Goal: Task Accomplishment & Management: Manage account settings

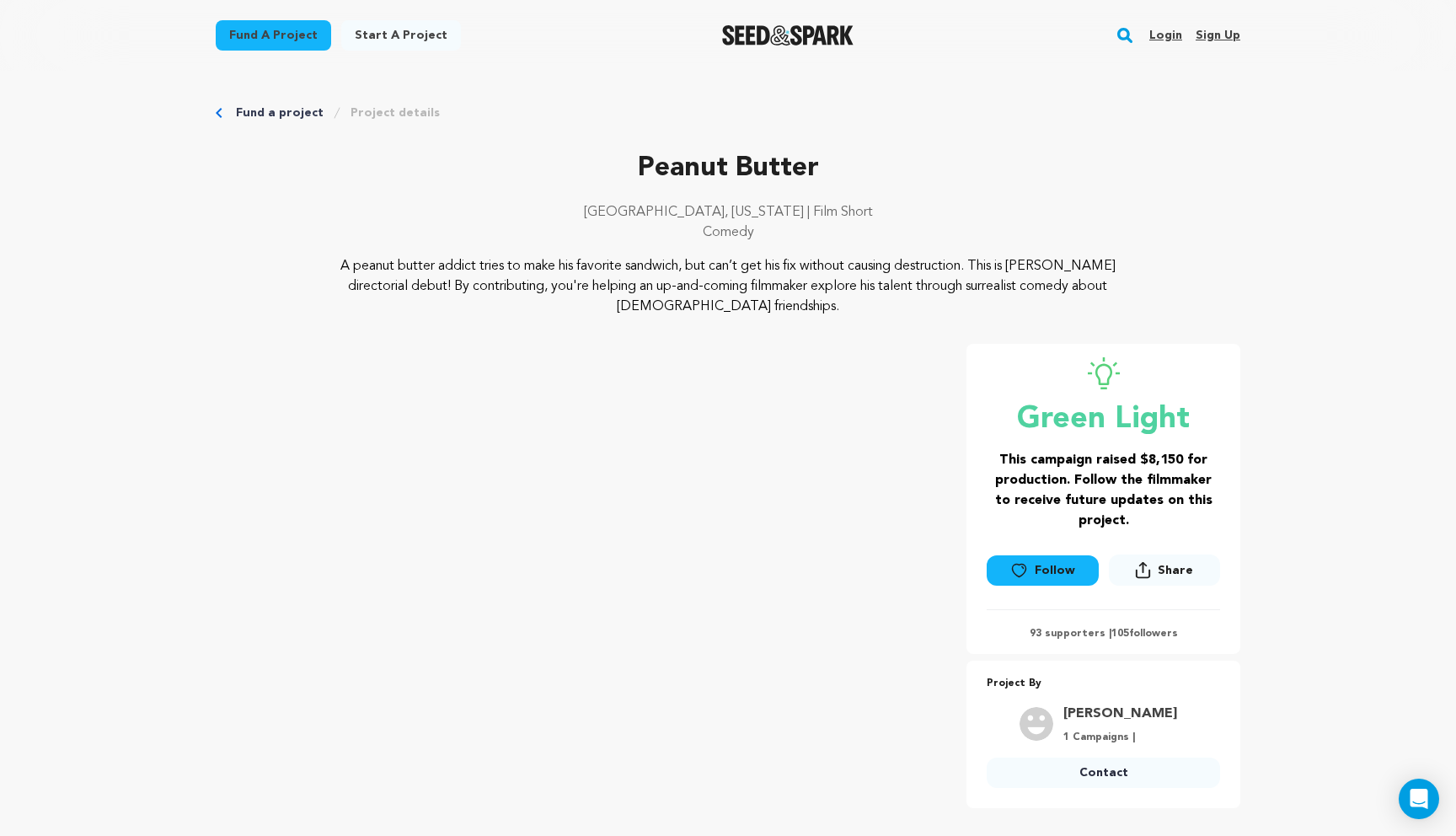
click at [1169, 43] on link "Login" at bounding box center [1166, 35] width 33 height 27
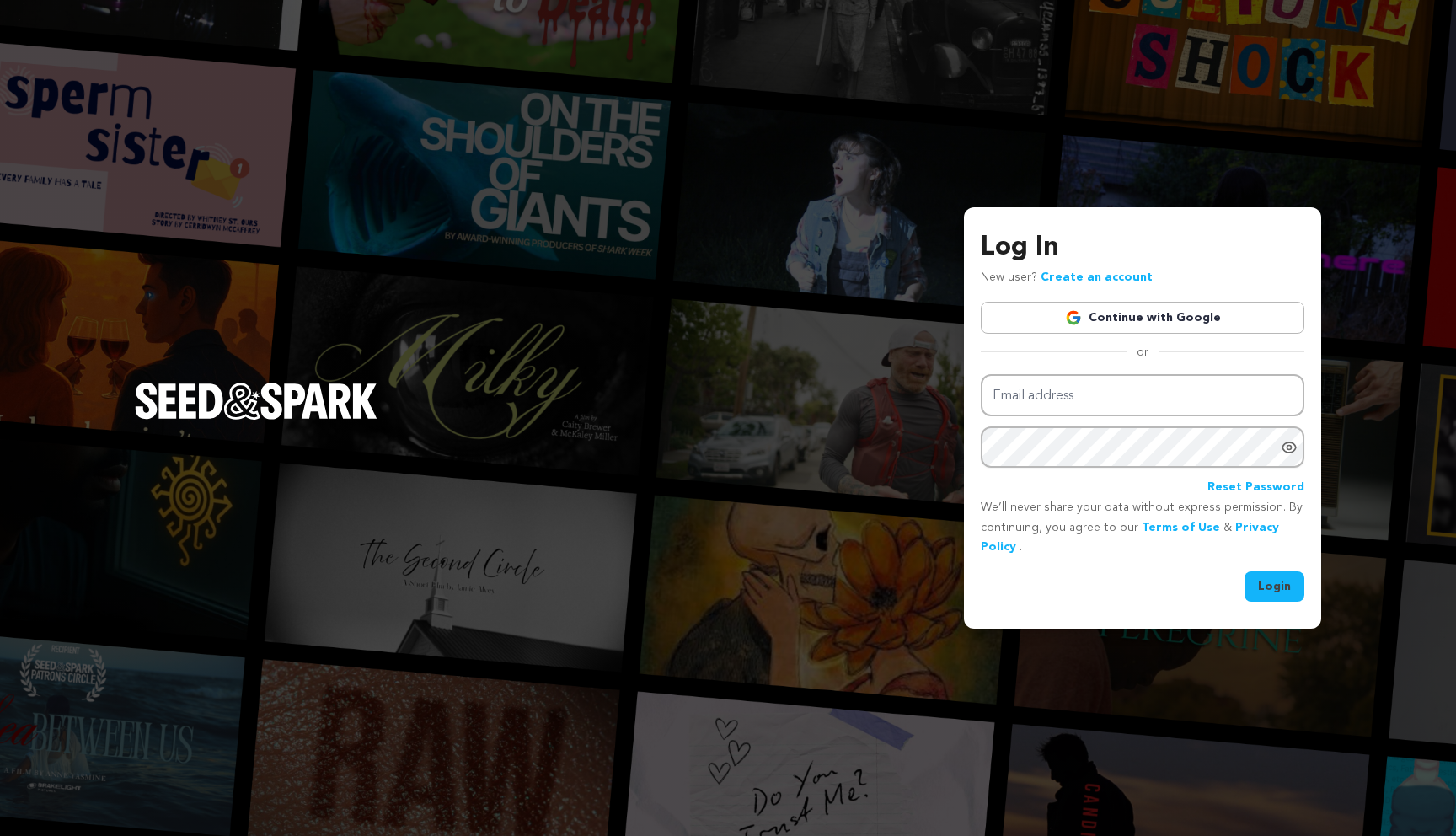
click at [1116, 307] on link "Continue with Google" at bounding box center [1142, 318] width 323 height 32
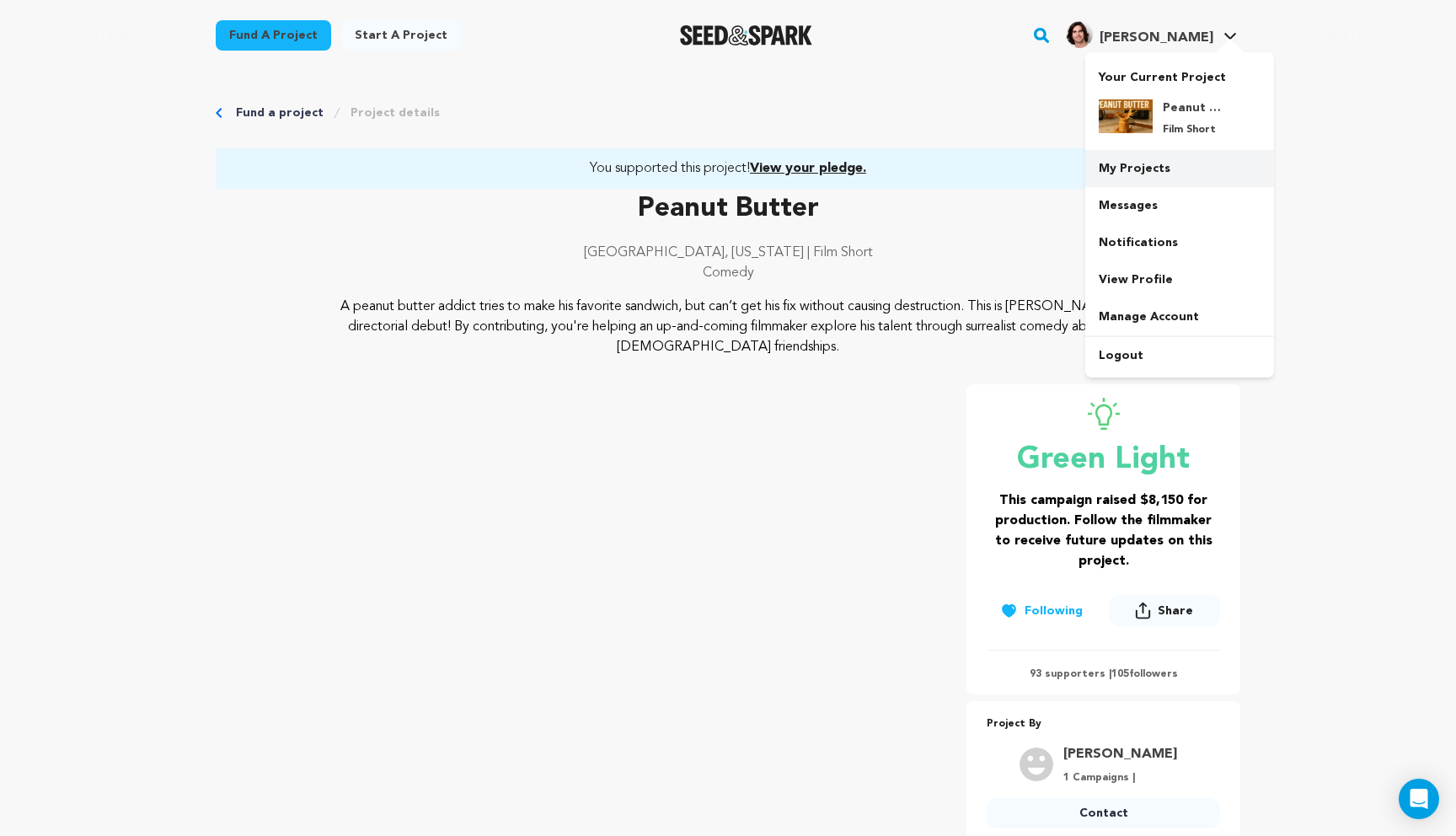
click at [1152, 159] on link "My Projects" at bounding box center [1179, 168] width 189 height 37
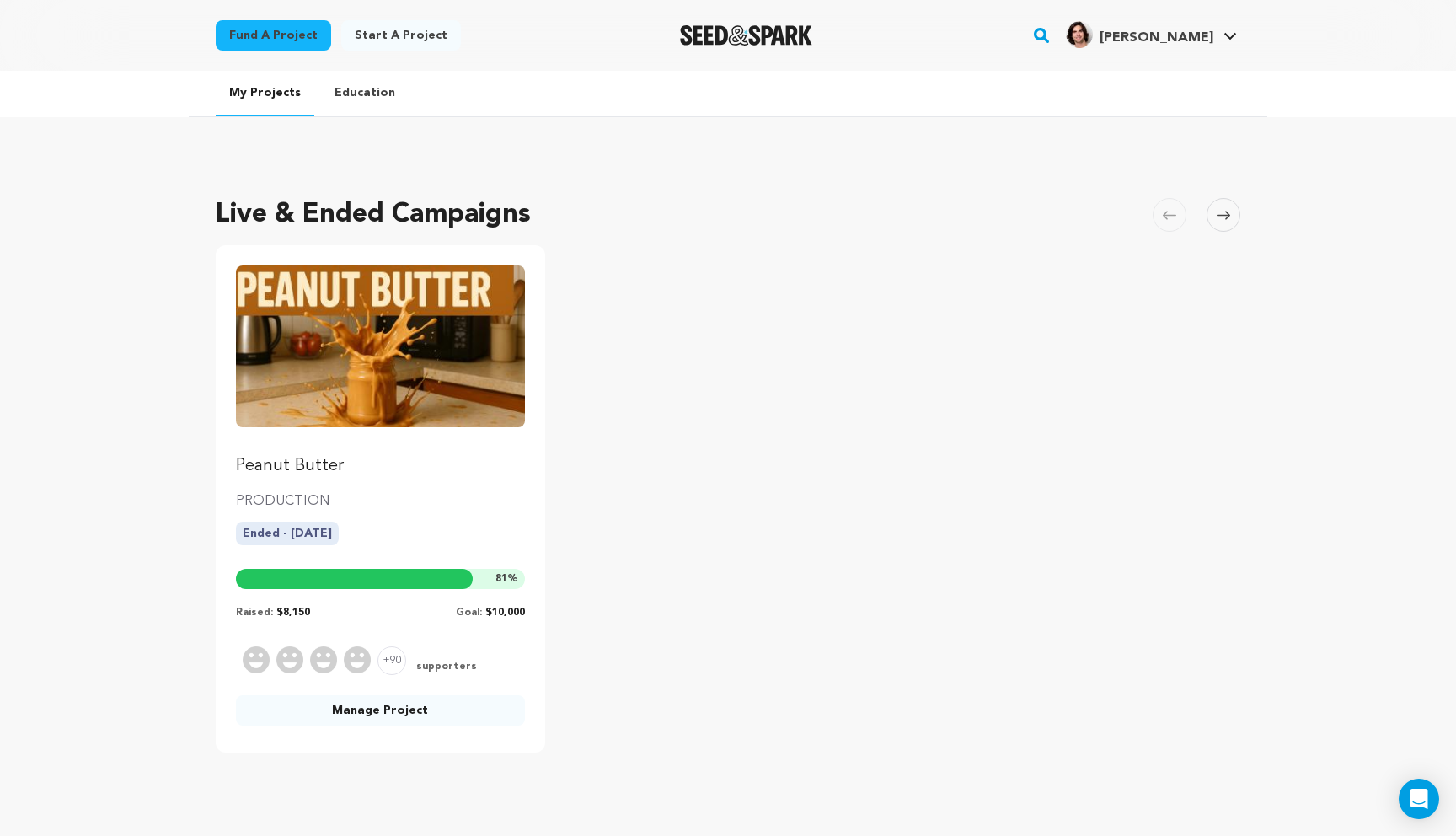
click at [366, 529] on div "Ended - 10/08/2025" at bounding box center [380, 540] width 289 height 37
click at [398, 719] on link "Manage Project" at bounding box center [380, 710] width 289 height 30
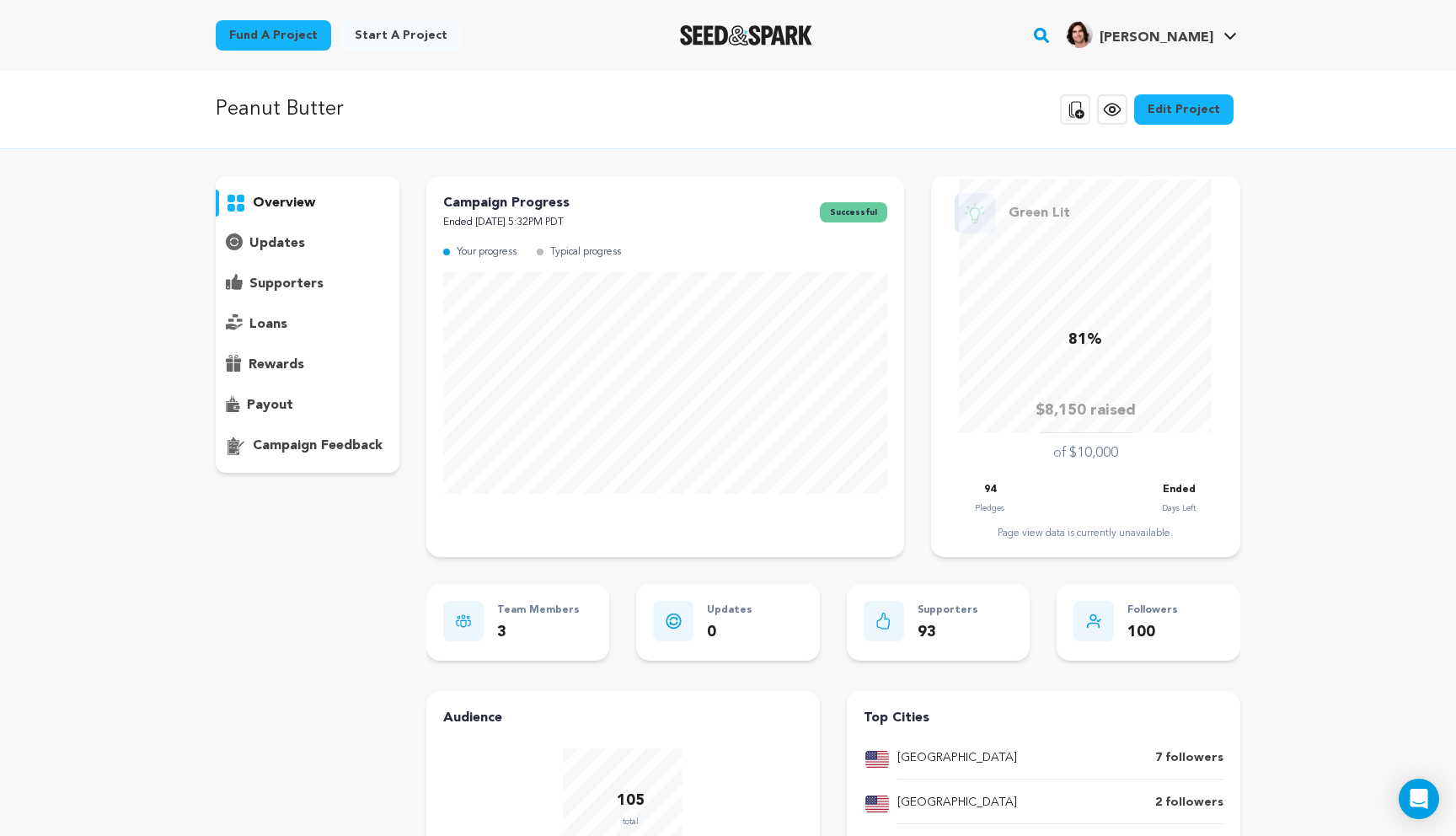
click at [281, 283] on p "supporters" at bounding box center [287, 283] width 74 height 20
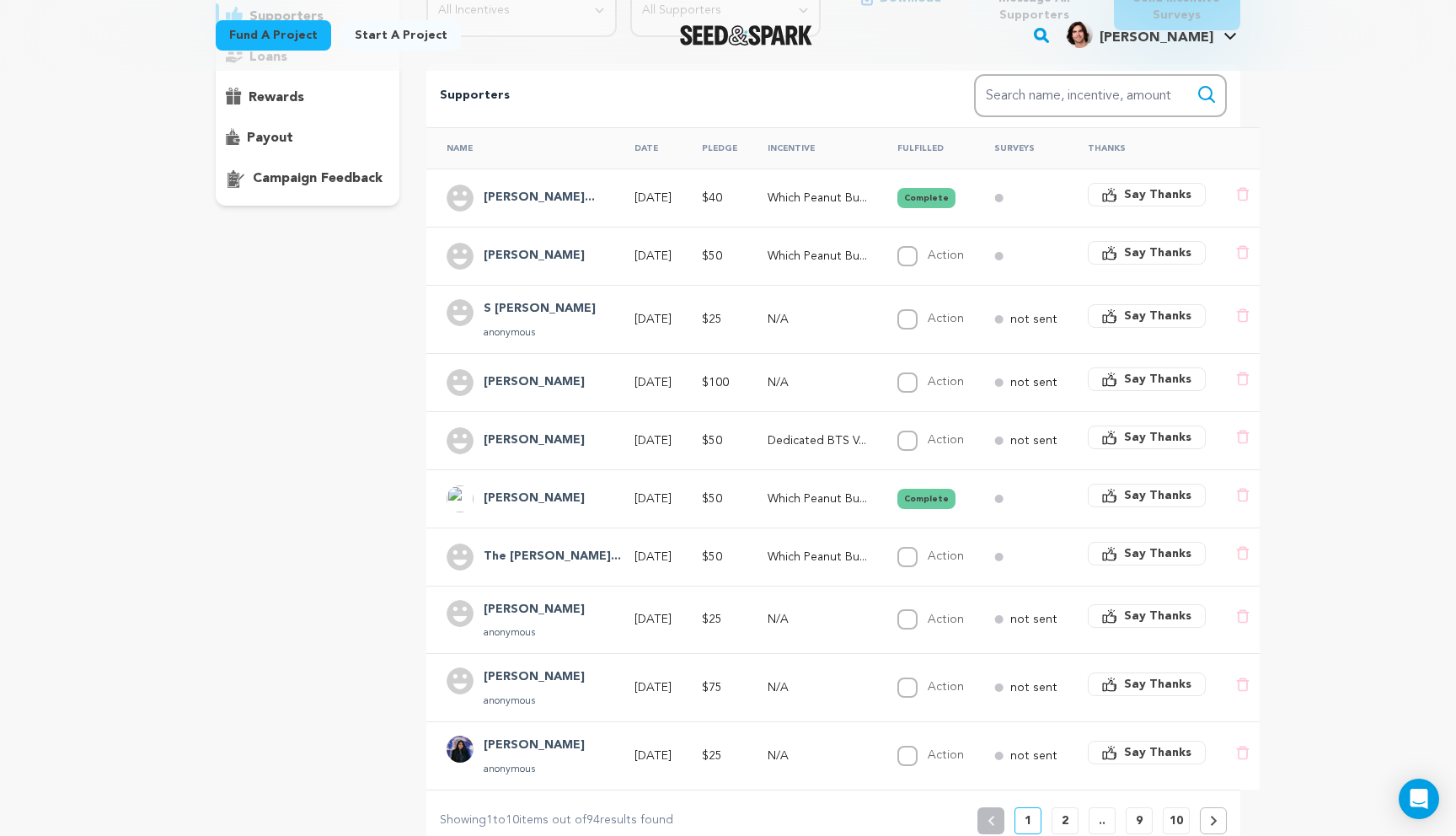
scroll to position [495, 0]
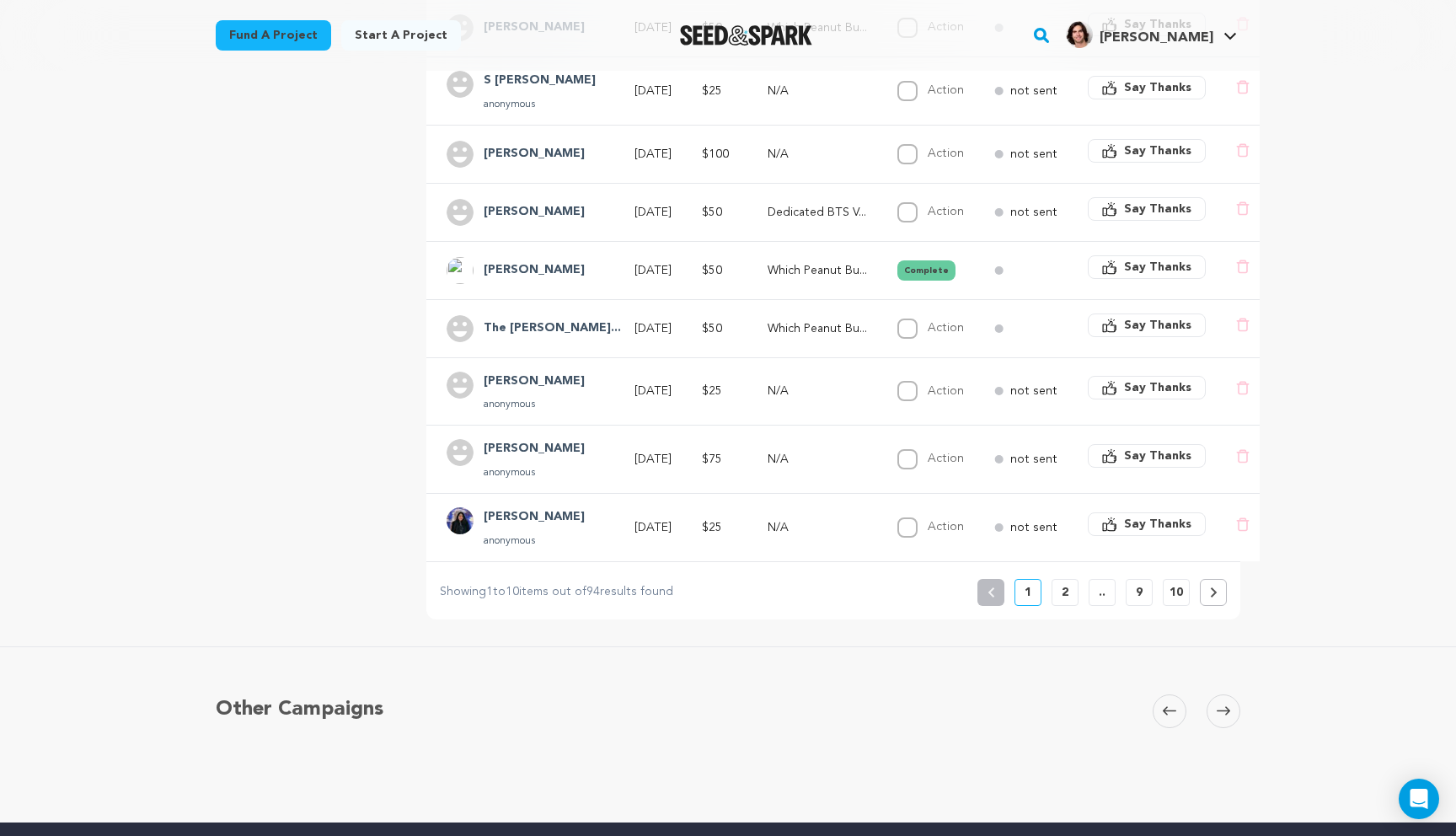
click at [1066, 598] on p "2" at bounding box center [1065, 592] width 7 height 17
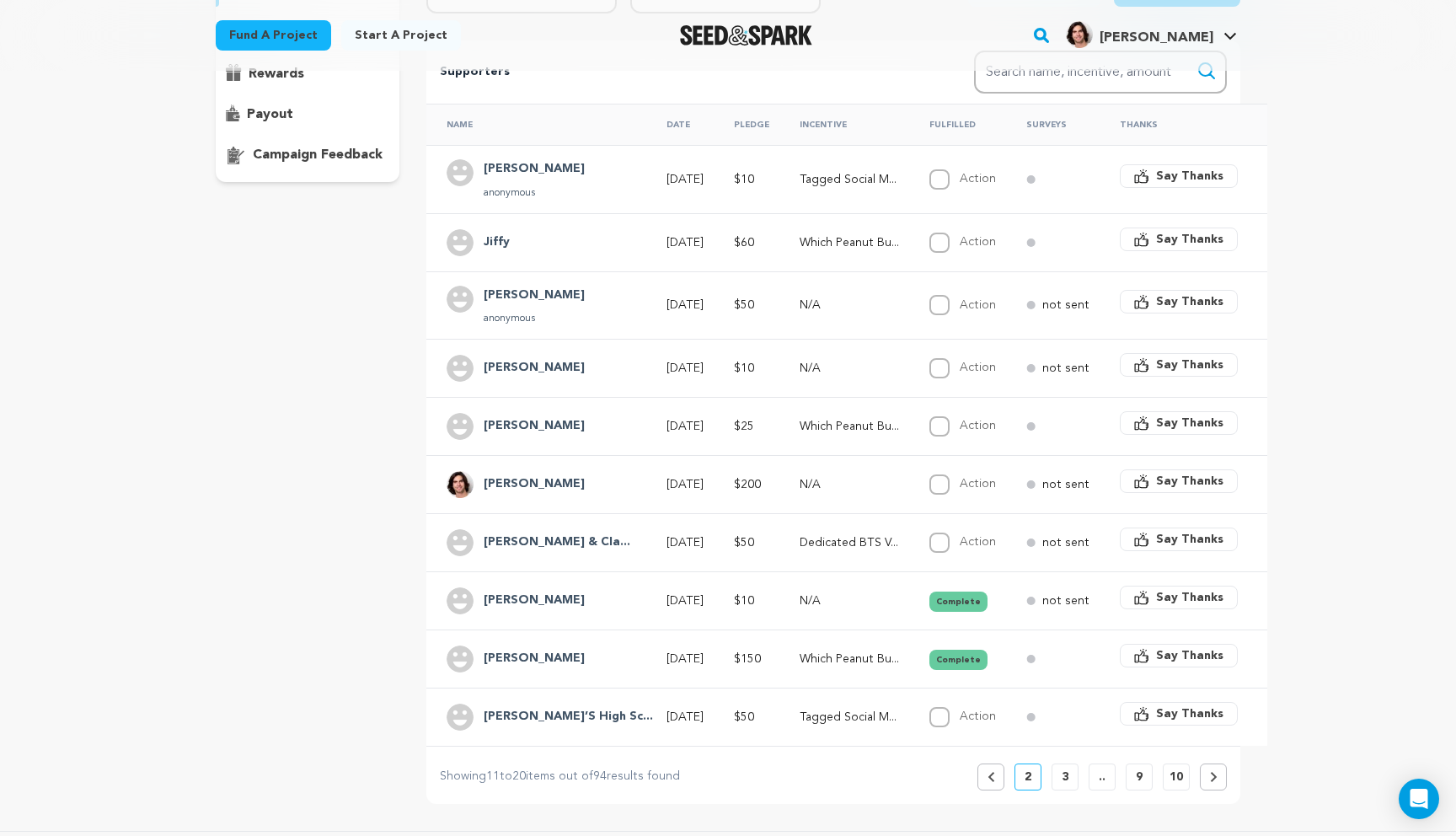
scroll to position [326, 0]
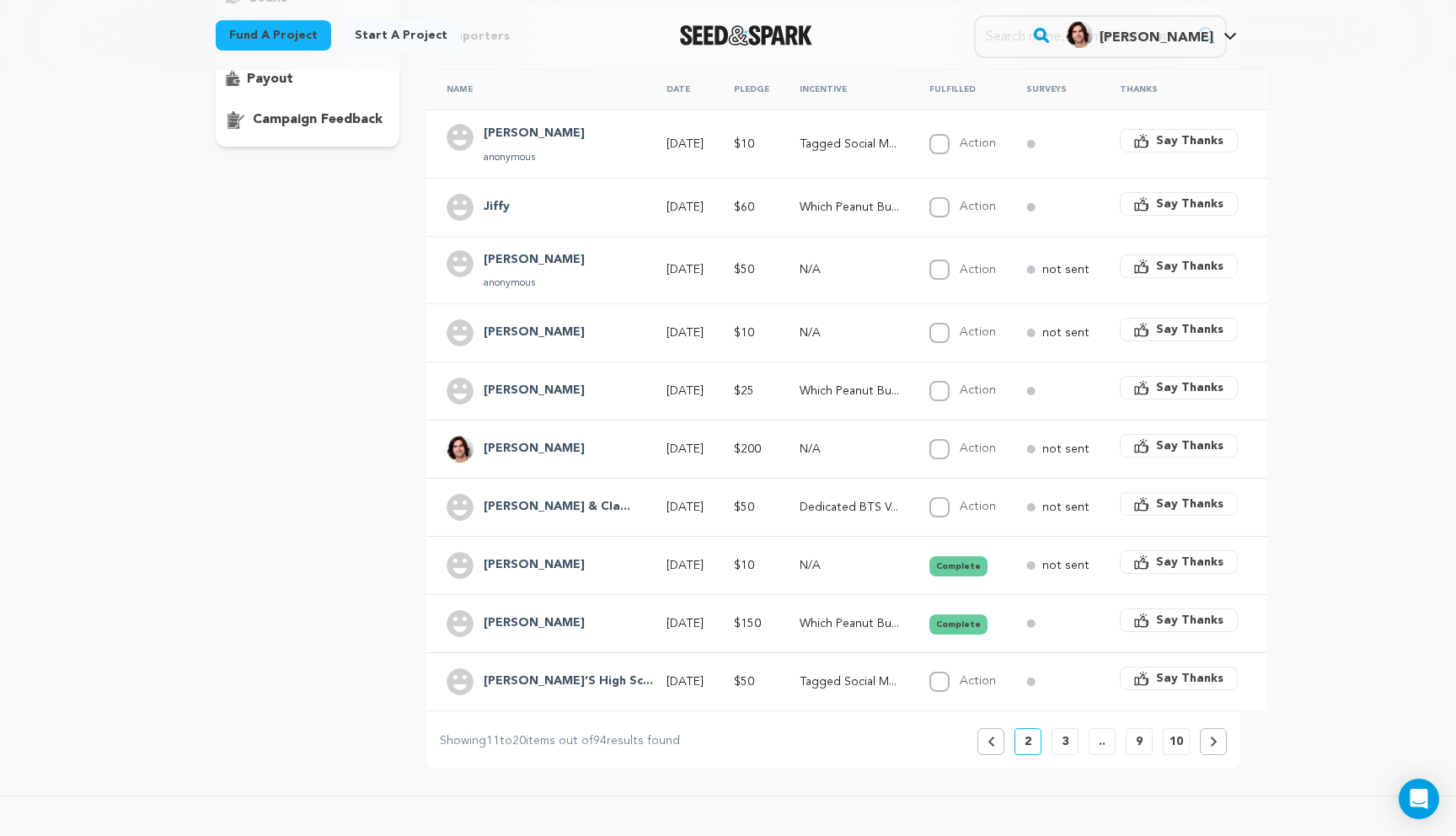
click at [1210, 746] on icon at bounding box center [1213, 740] width 8 height 10
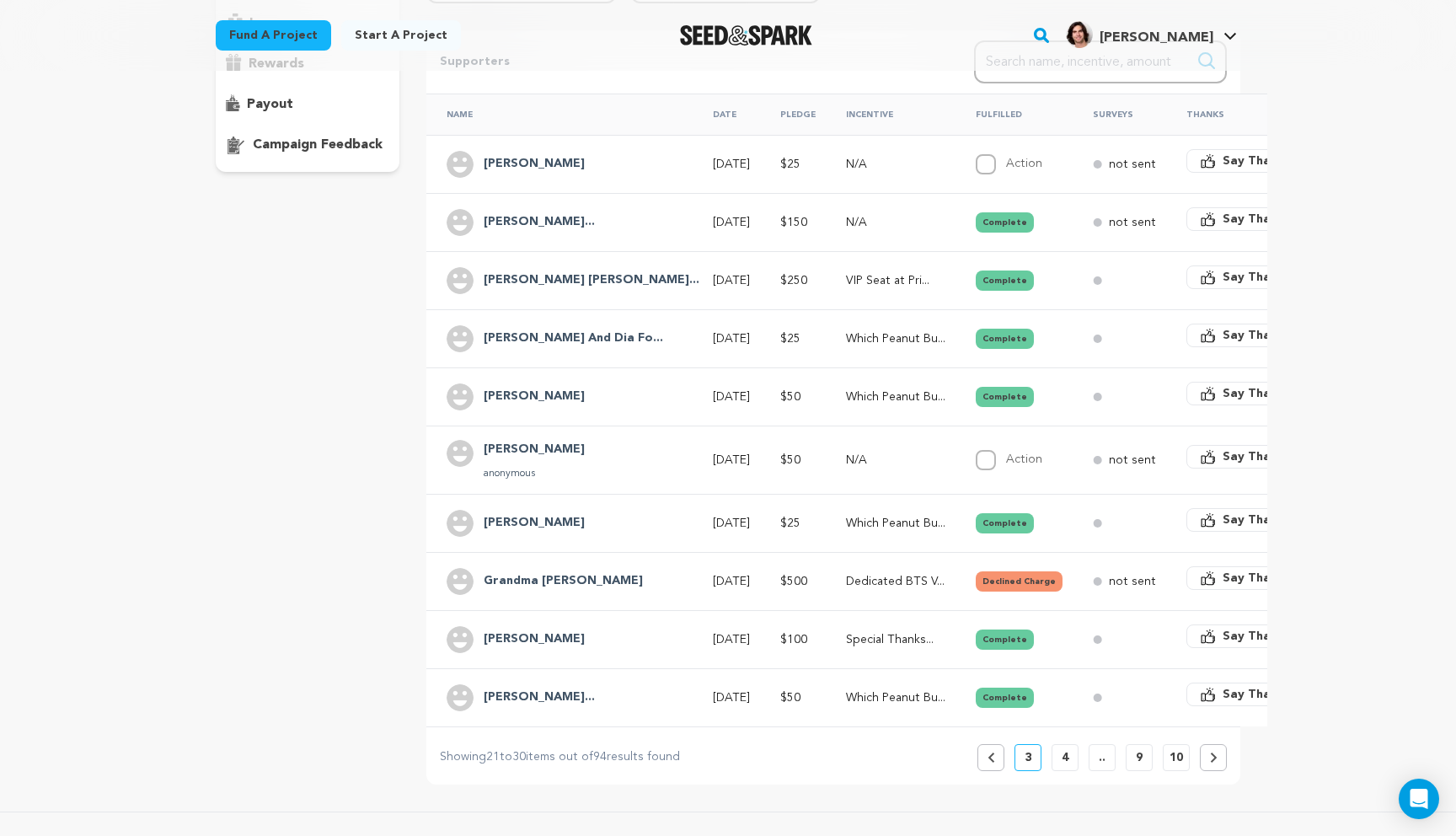
scroll to position [340, 0]
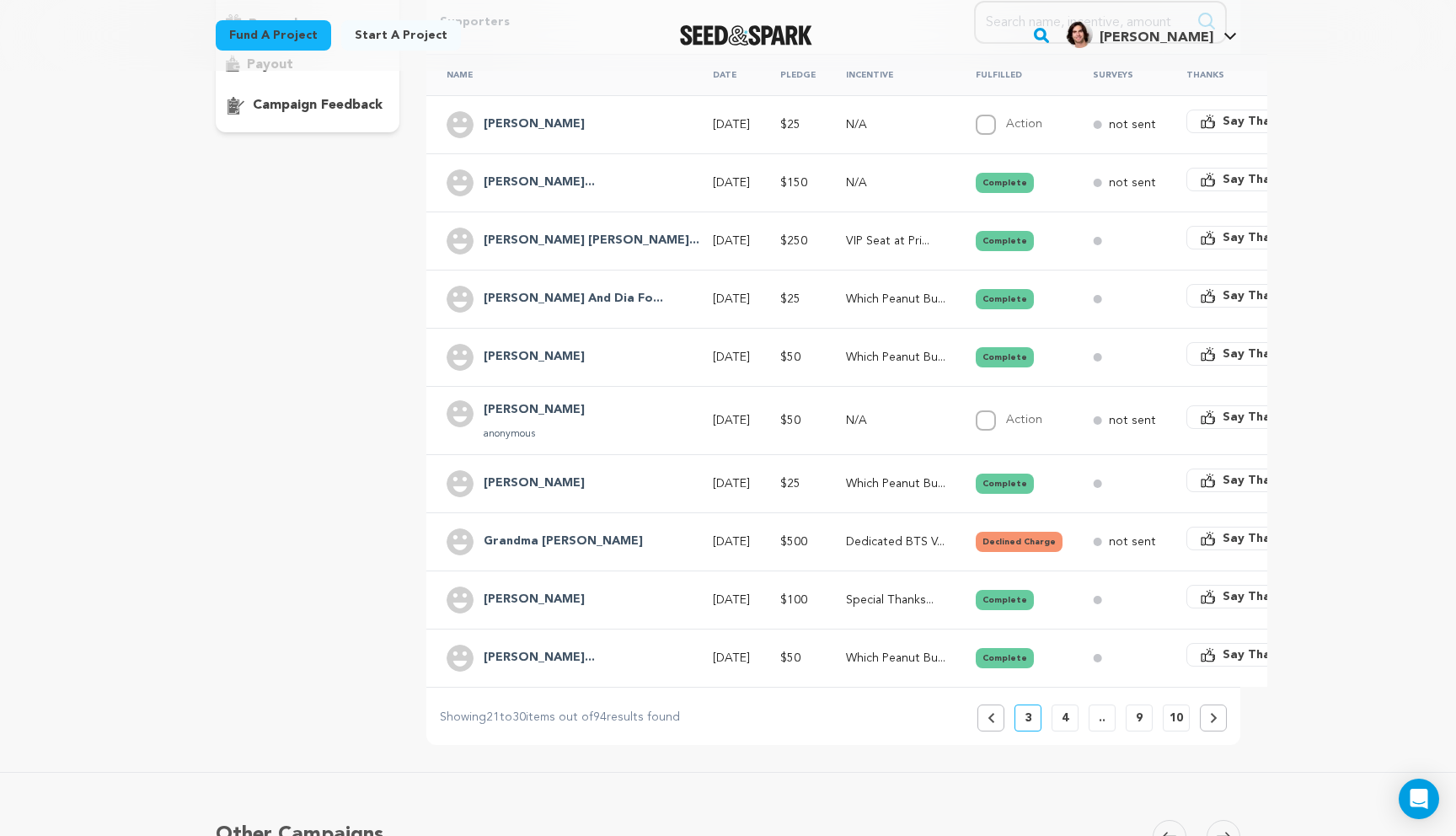
click at [846, 547] on p "Dedicated BTS V..." at bounding box center [895, 541] width 99 height 17
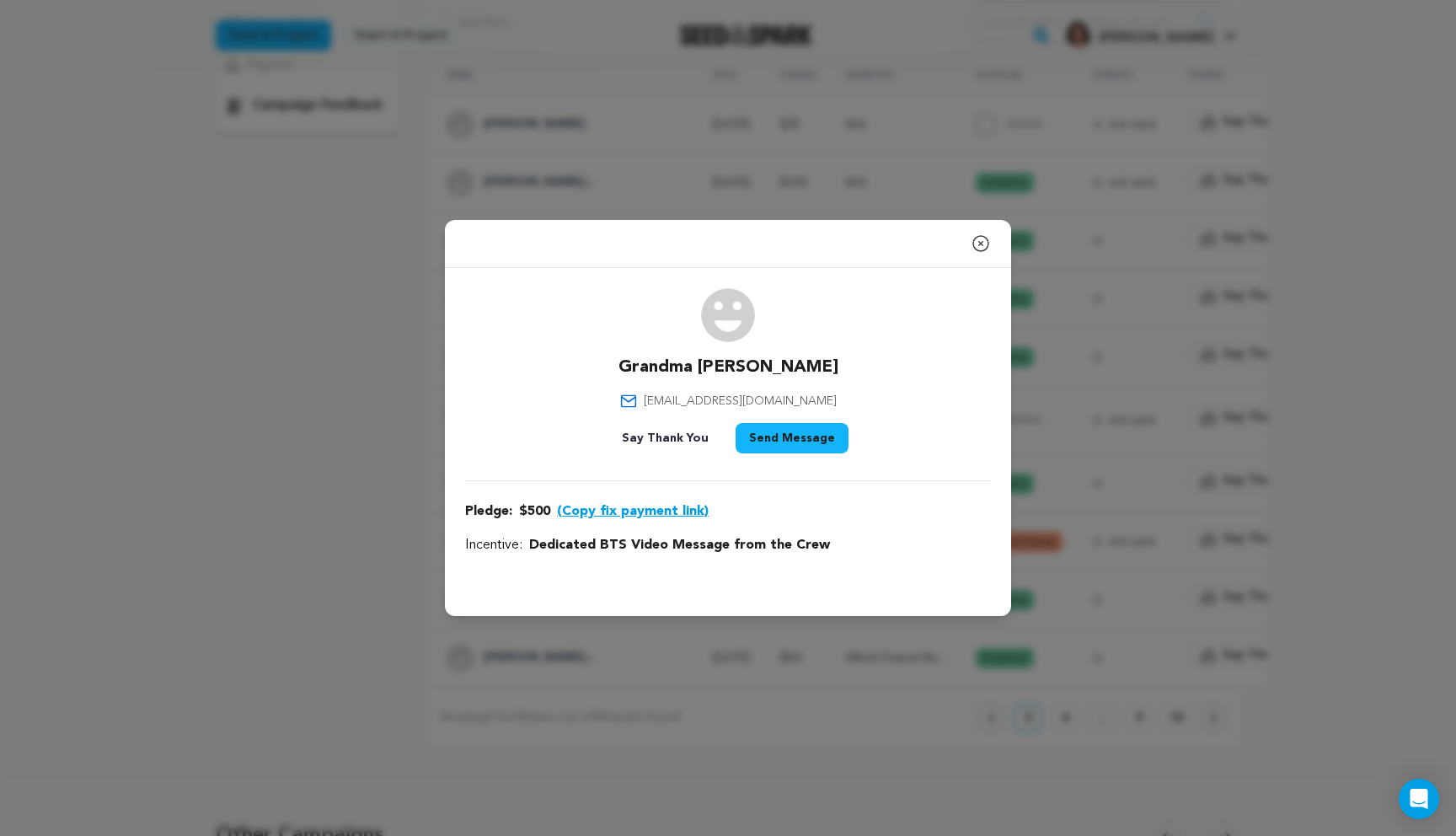
click at [640, 509] on button "(Copy fix payment link)" at bounding box center [632, 511] width 151 height 20
click at [989, 237] on icon "button" at bounding box center [980, 244] width 20 height 20
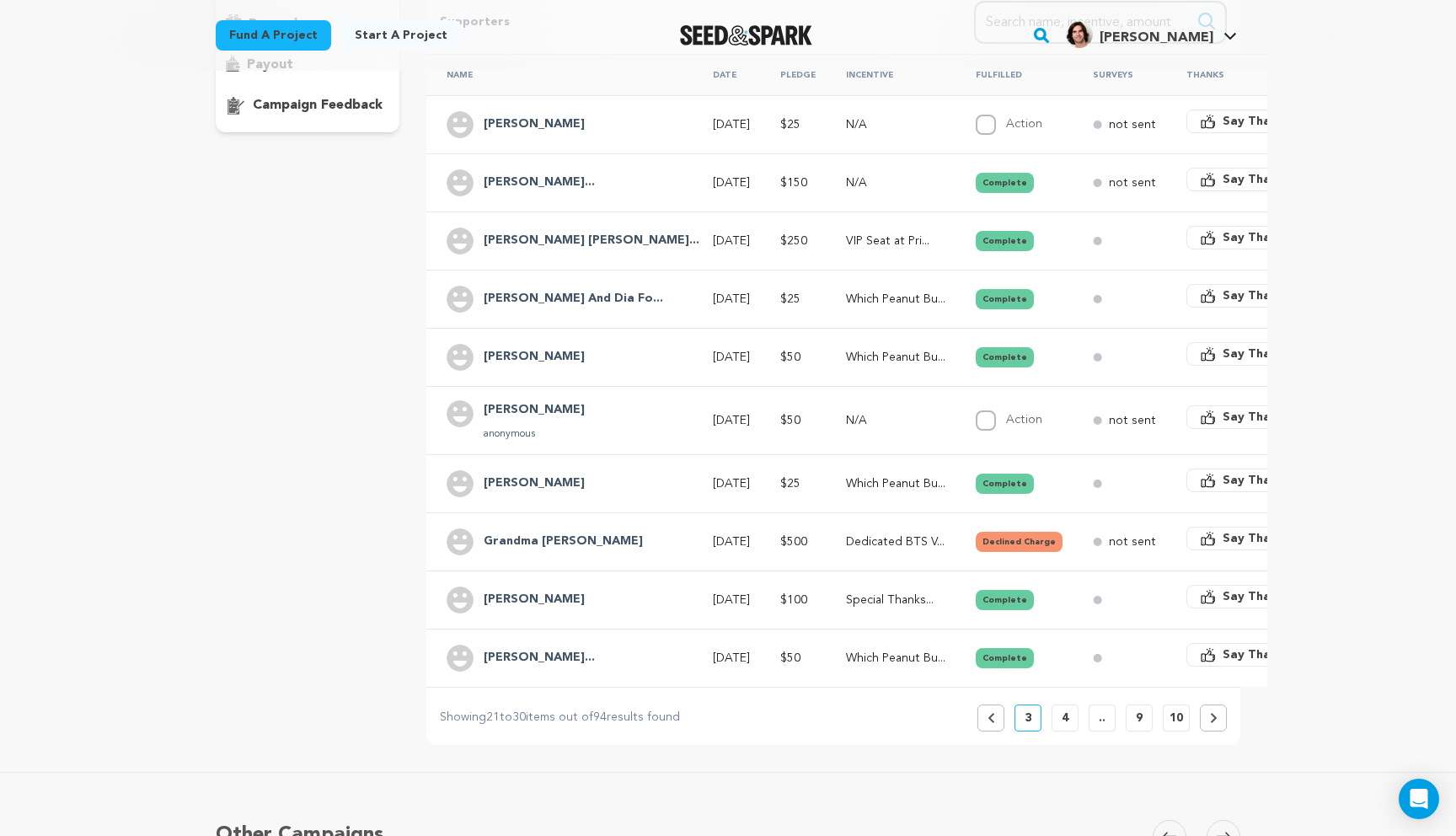
scroll to position [0, 0]
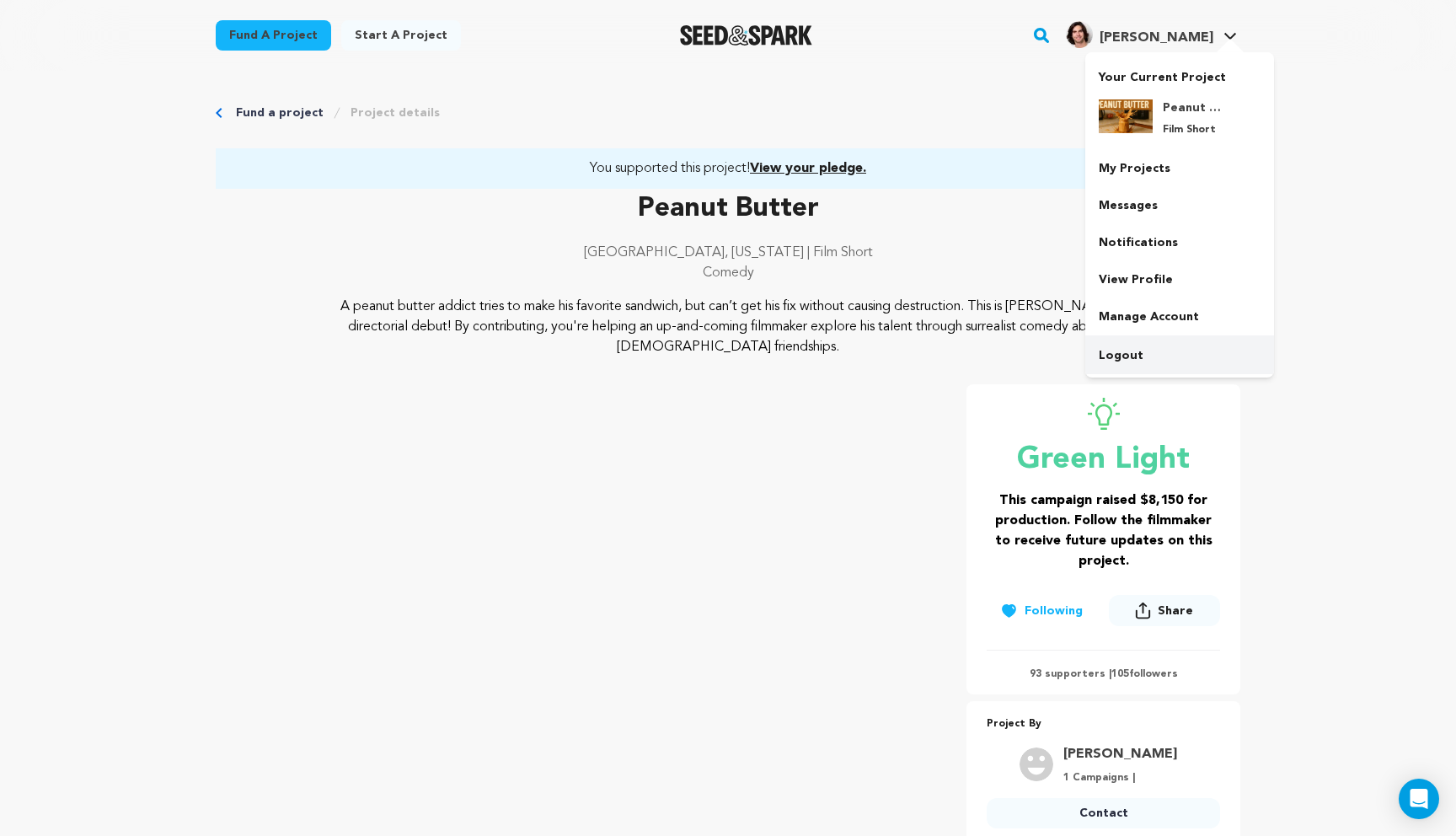
click at [1133, 352] on link "Logout" at bounding box center [1179, 356] width 189 height 37
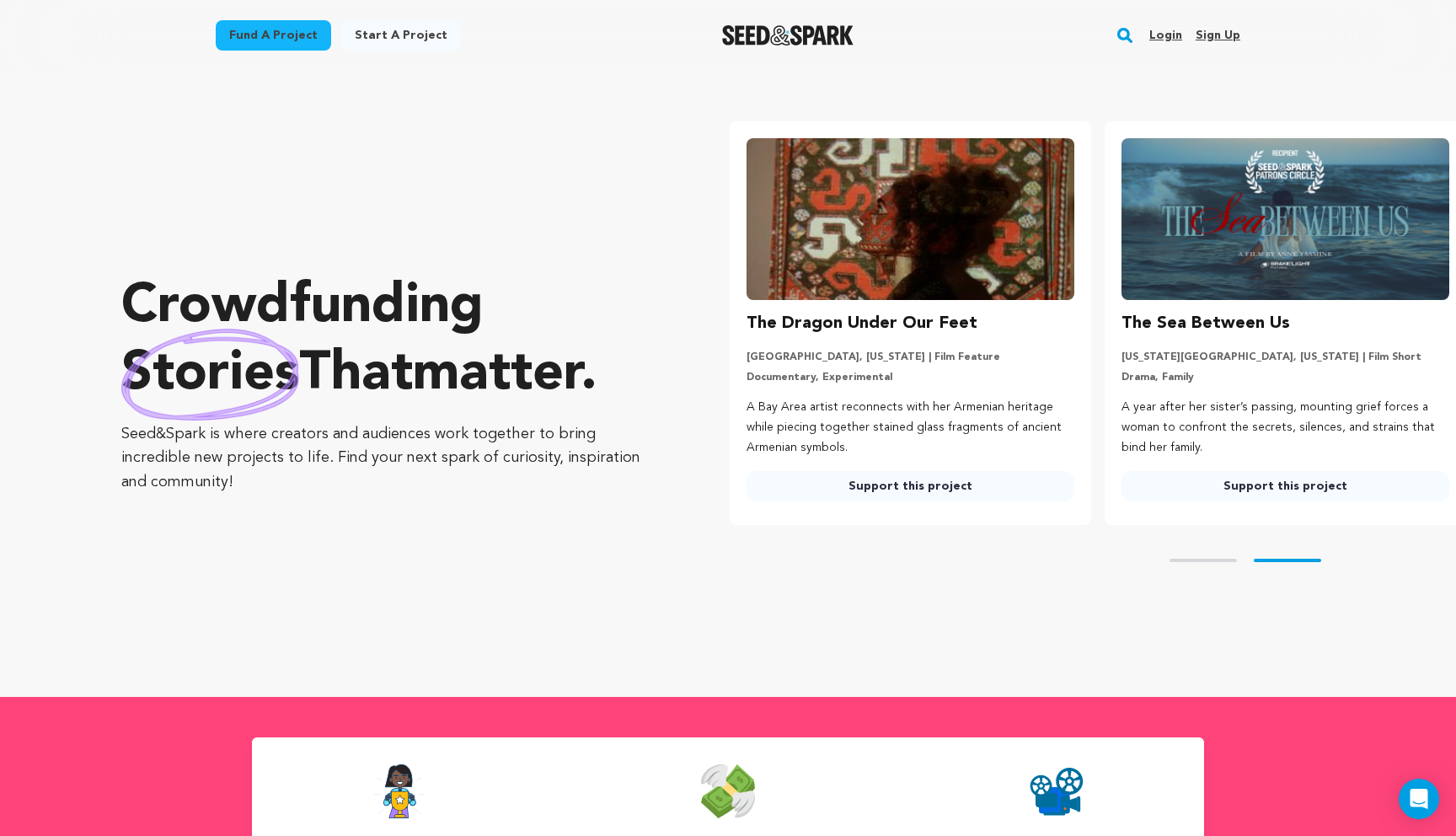
scroll to position [0, 389]
